Goal: Register for event/course

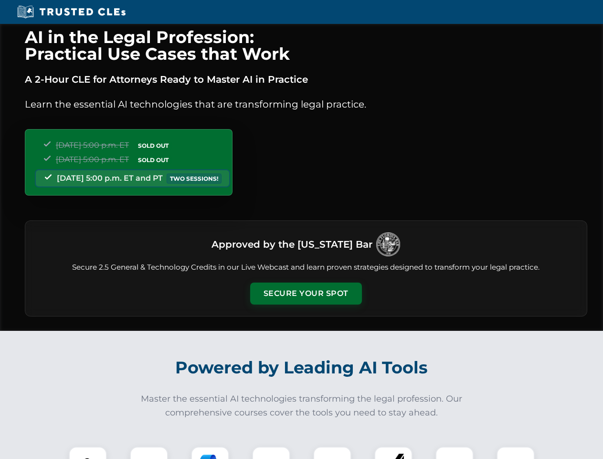
click at [306, 293] on button "Secure Your Spot" at bounding box center [306, 293] width 112 height 22
click at [88, 452] on img at bounding box center [88, 465] width 28 height 28
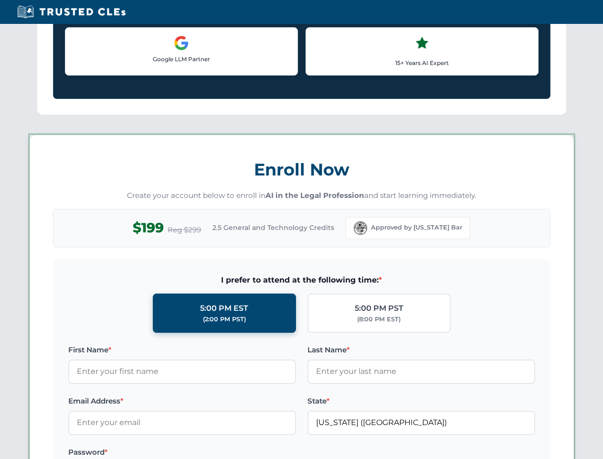
click at [210, 452] on label "Password *" at bounding box center [182, 451] width 228 height 11
